Goal: Task Accomplishment & Management: Manage account settings

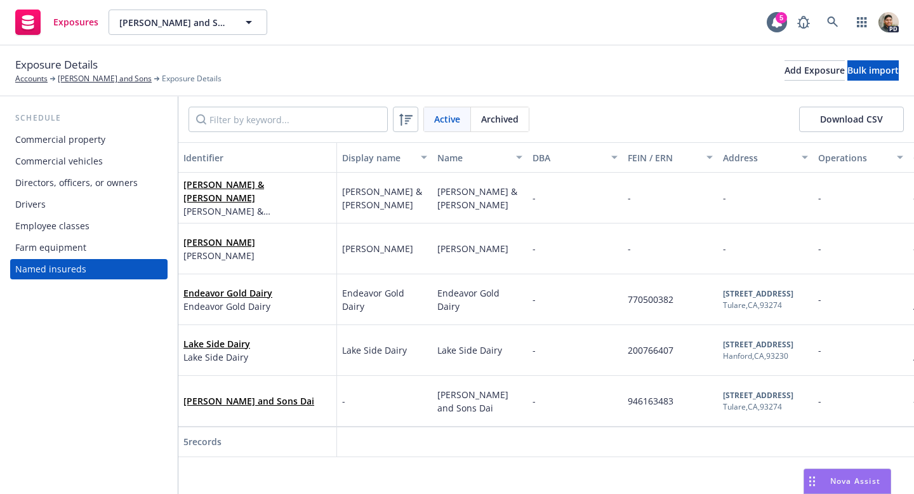
scroll to position [0, 58]
